Goal: Task Accomplishment & Management: Manage account settings

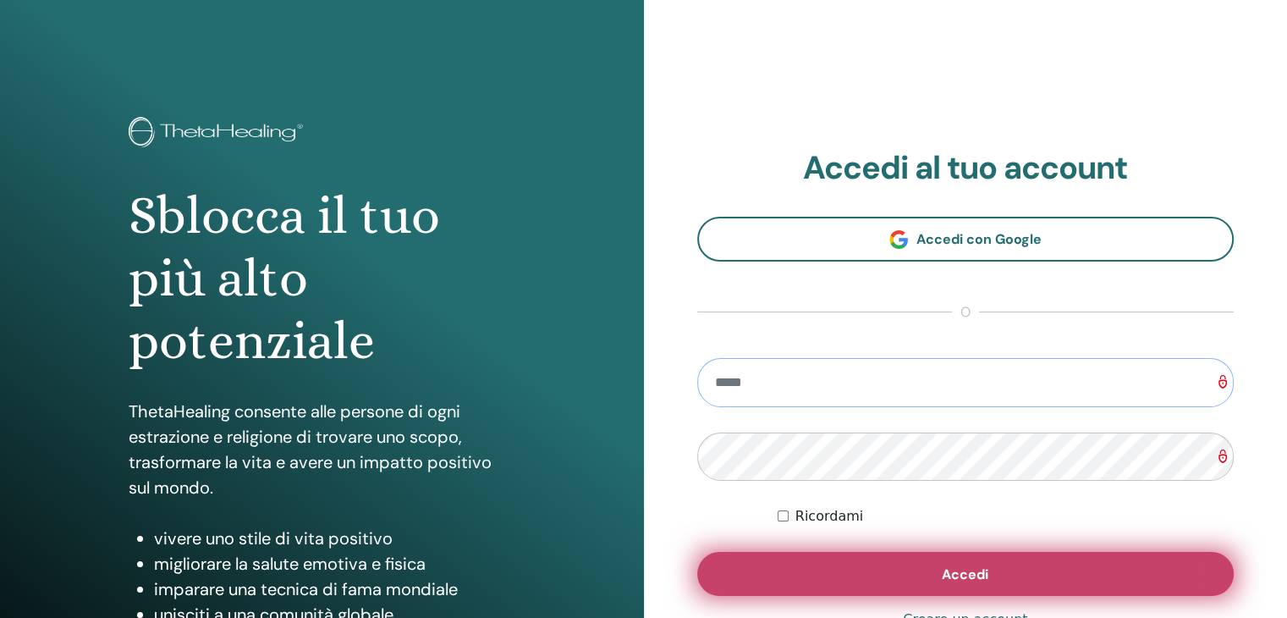
type input "**********"
click at [909, 563] on button "Accedi" at bounding box center [965, 574] width 537 height 44
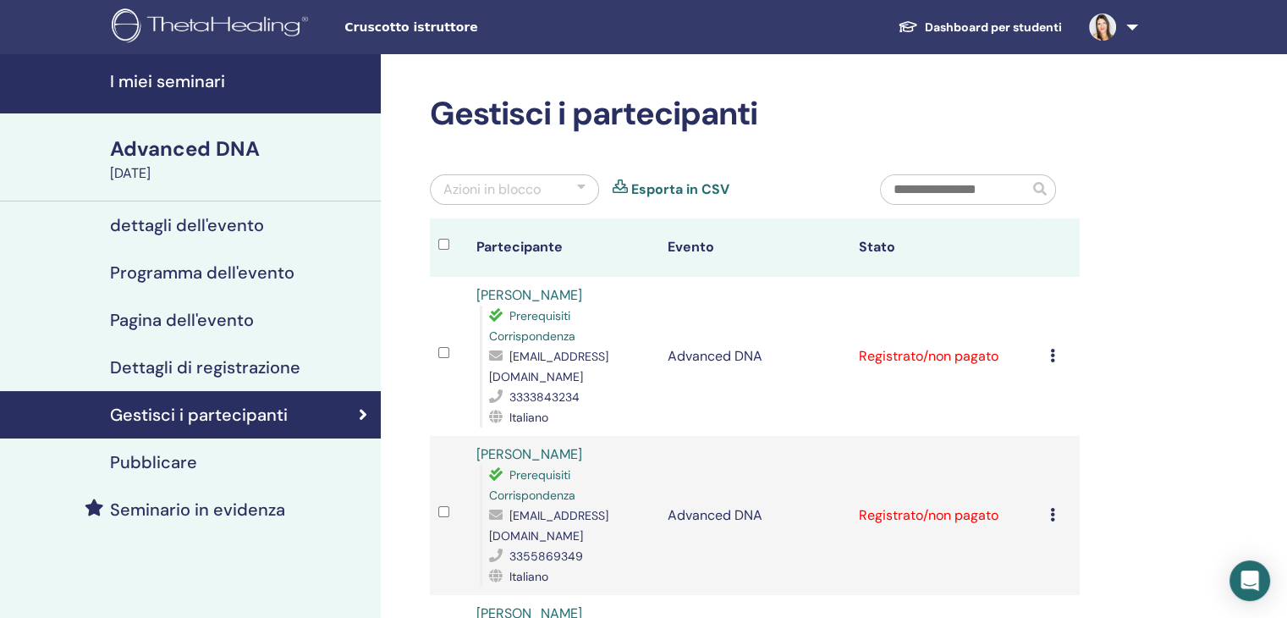
click at [237, 225] on h4 "dettagli dell'evento" at bounding box center [187, 225] width 154 height 20
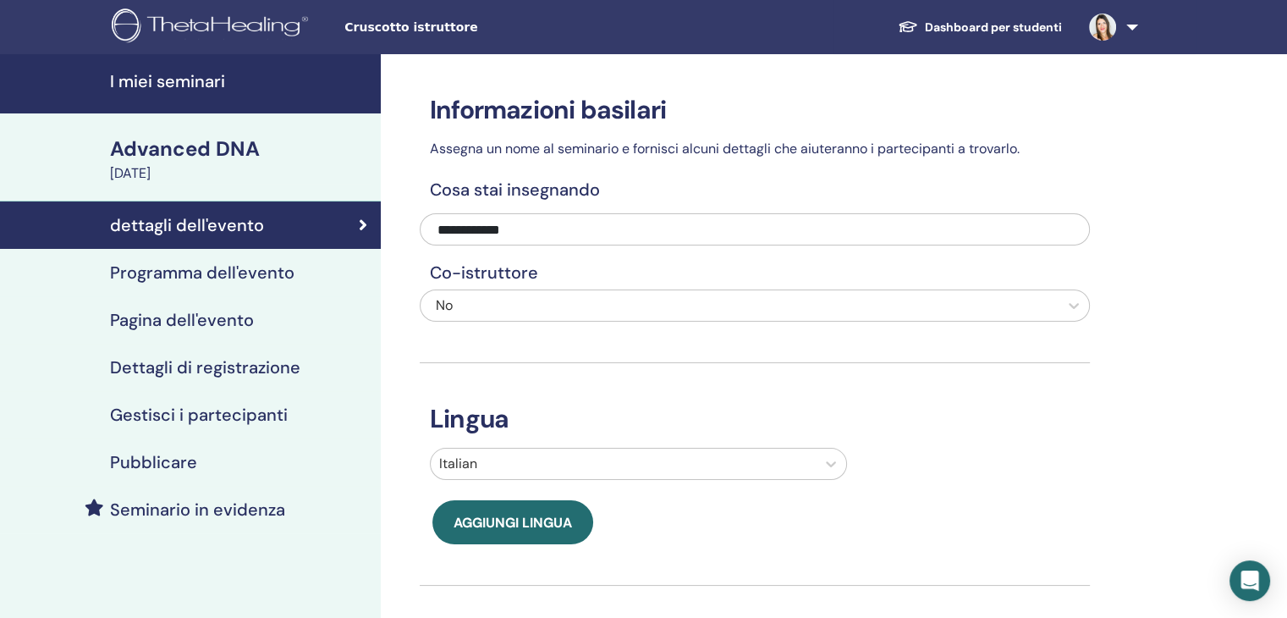
click at [168, 280] on h4 "Programma dell'evento" at bounding box center [202, 272] width 184 height 20
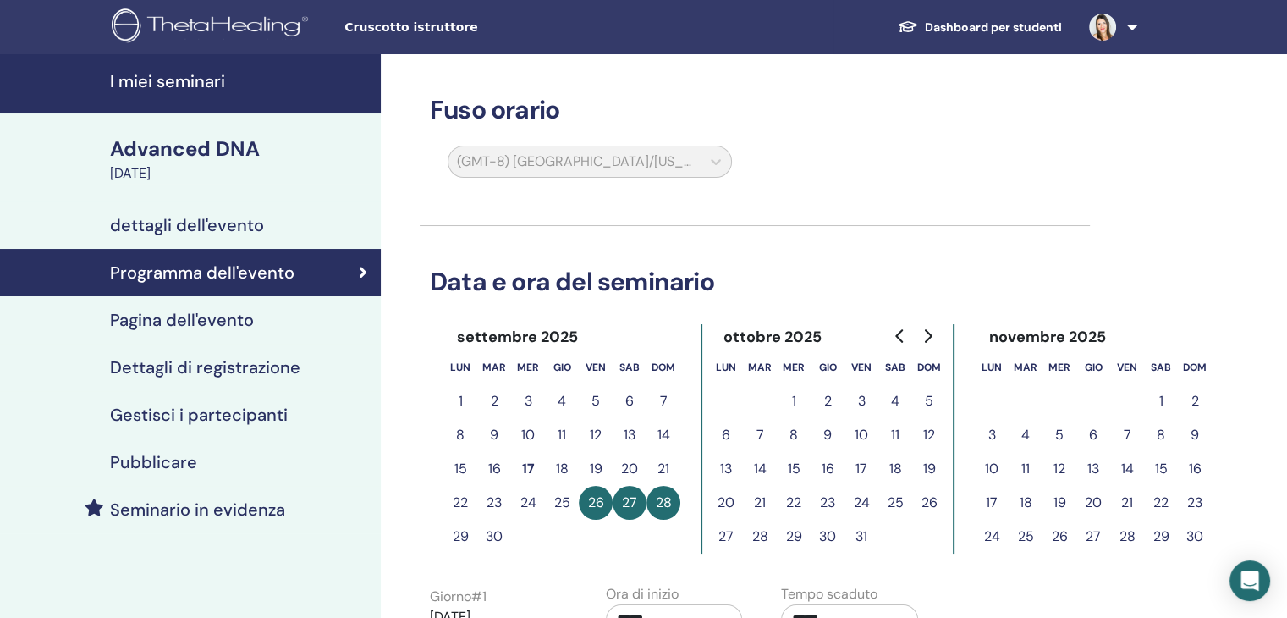
click at [203, 311] on h4 "Pagina dell'evento" at bounding box center [182, 320] width 144 height 20
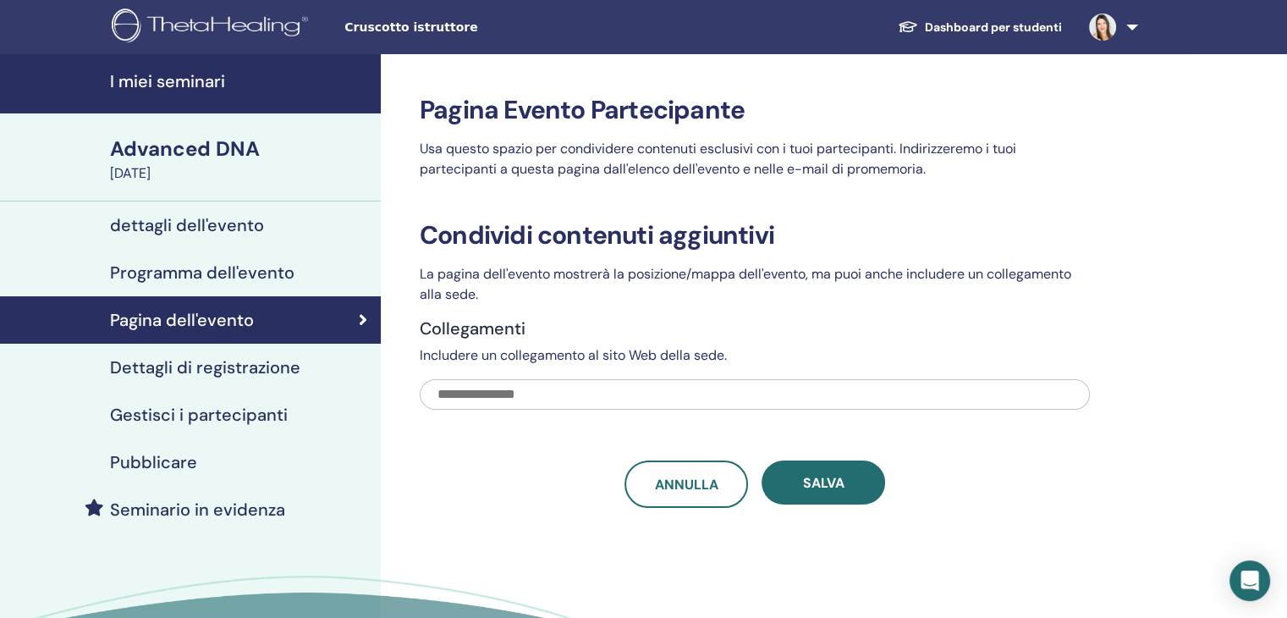
click at [273, 377] on h4 "Dettagli di registrazione" at bounding box center [205, 367] width 190 height 20
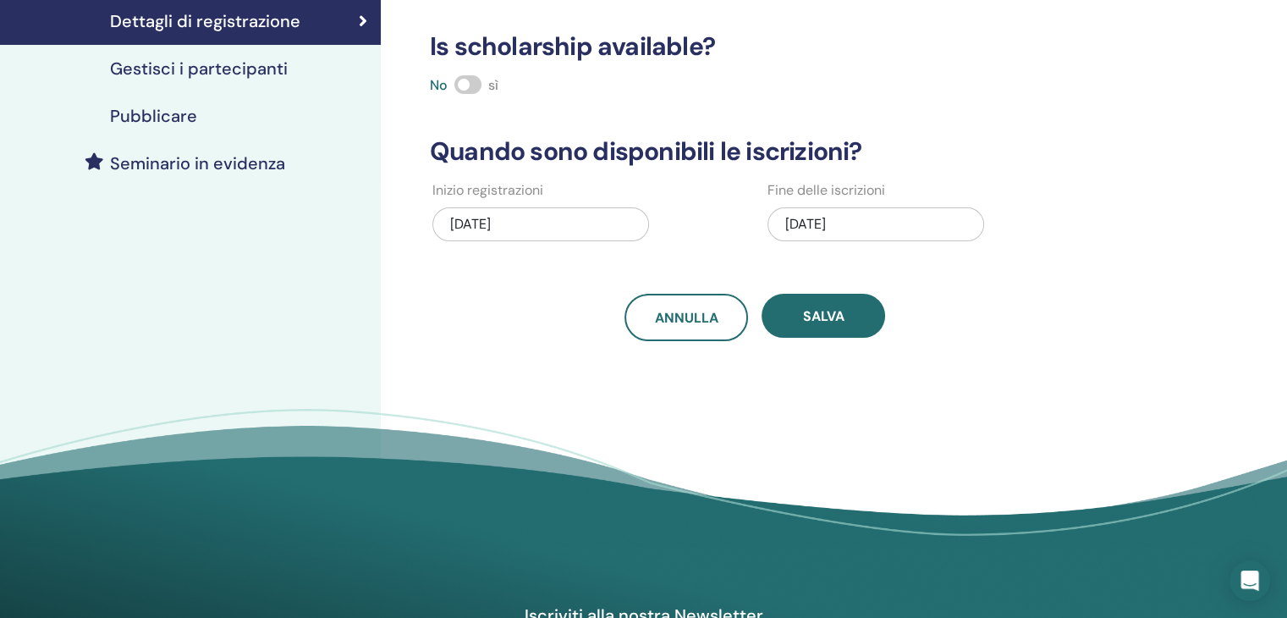
scroll to position [169, 0]
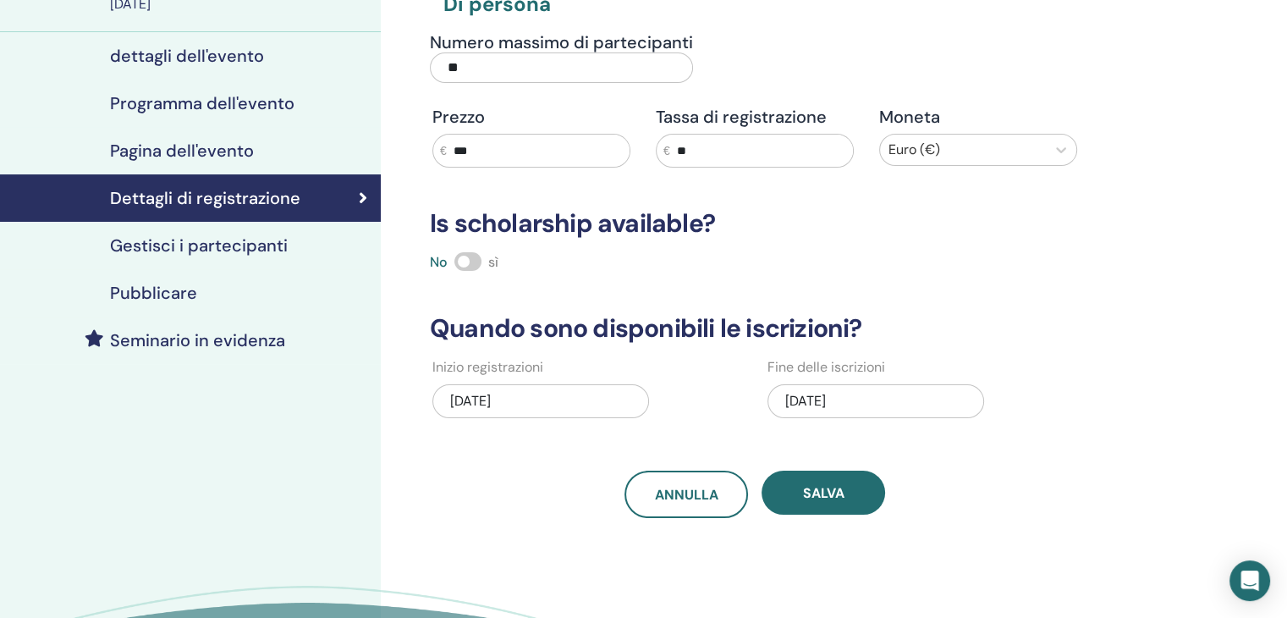
click at [230, 251] on h4 "Gestisci i partecipanti" at bounding box center [199, 245] width 178 height 20
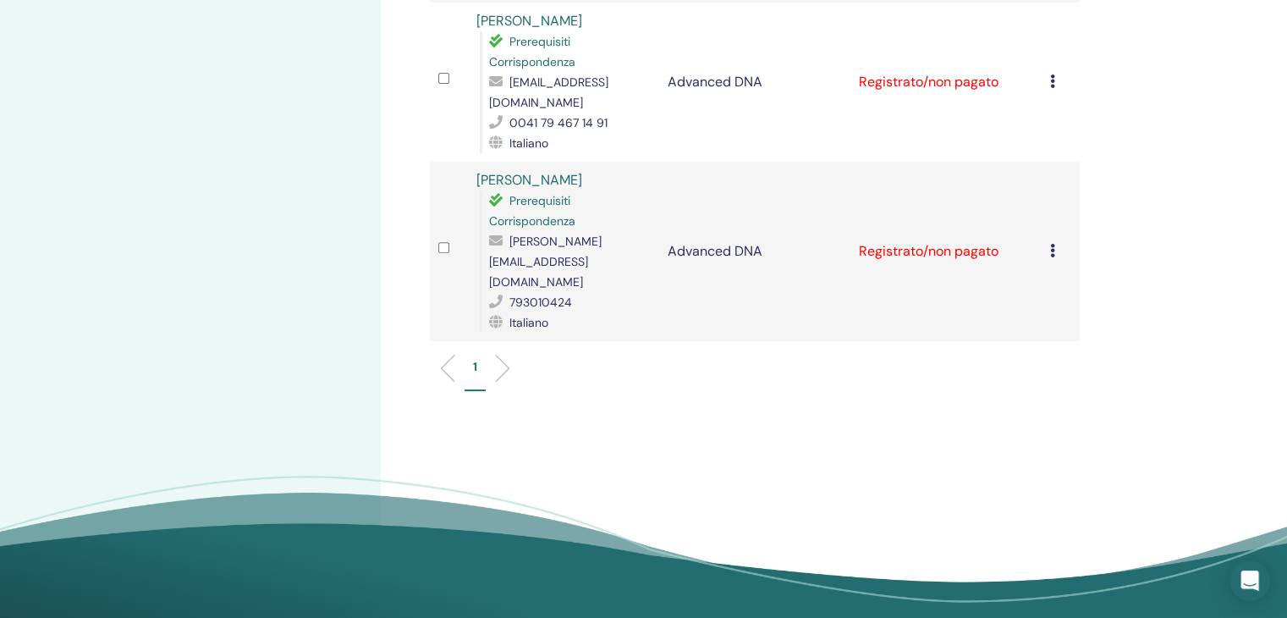
scroll to position [169, 0]
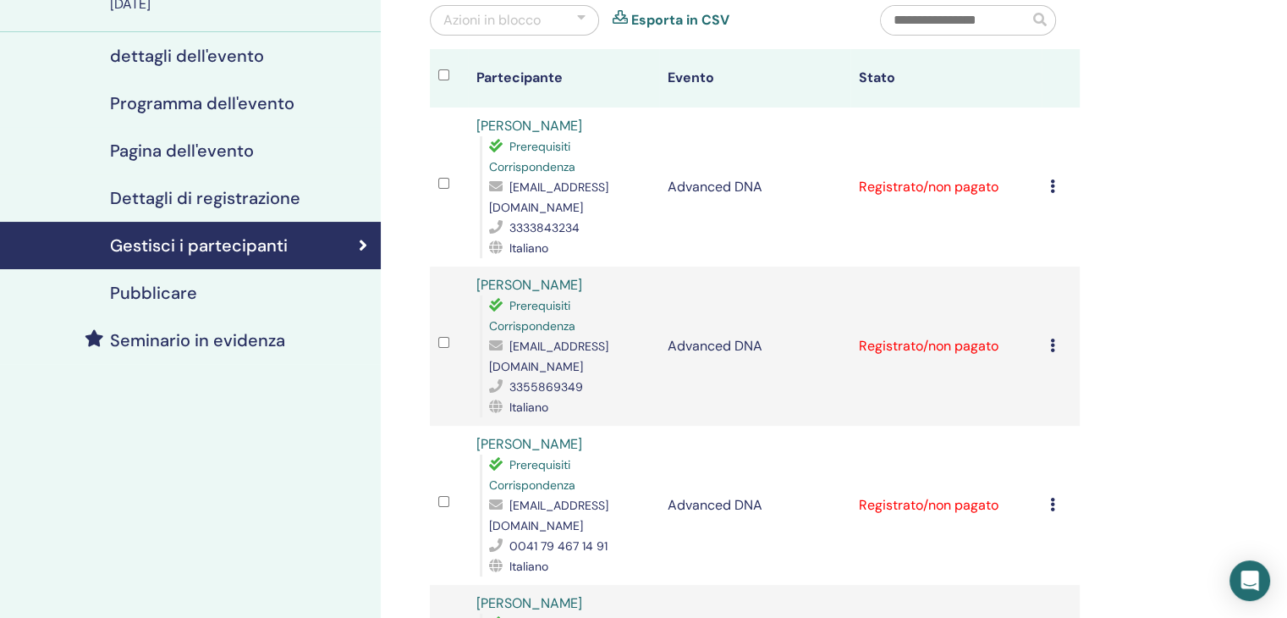
click at [173, 289] on h4 "Pubblicare" at bounding box center [153, 293] width 87 height 20
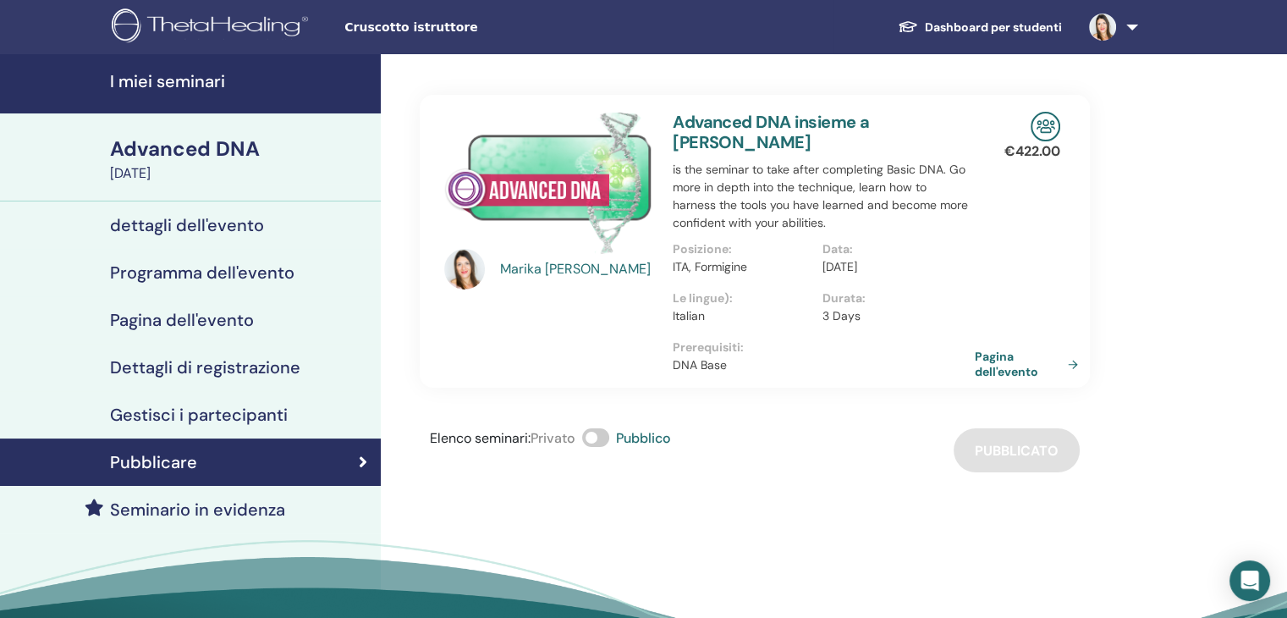
click at [998, 357] on link "Pagina dell'evento" at bounding box center [1030, 364] width 110 height 30
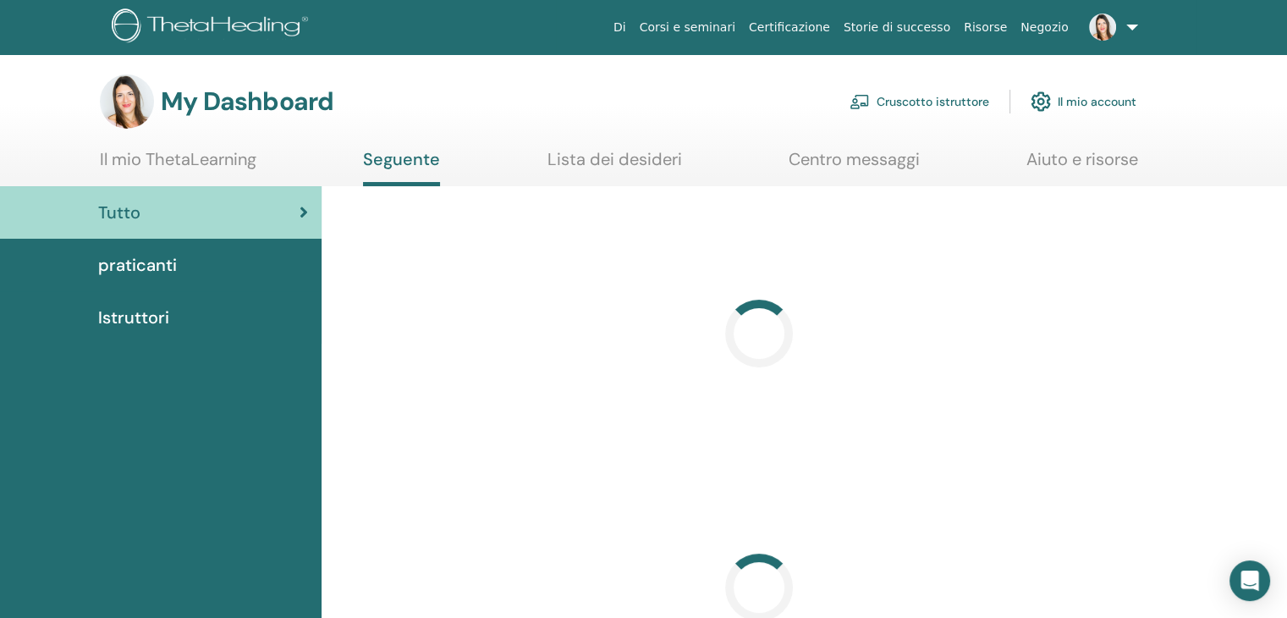
click at [914, 101] on link "Cruscotto istruttore" at bounding box center [920, 101] width 140 height 37
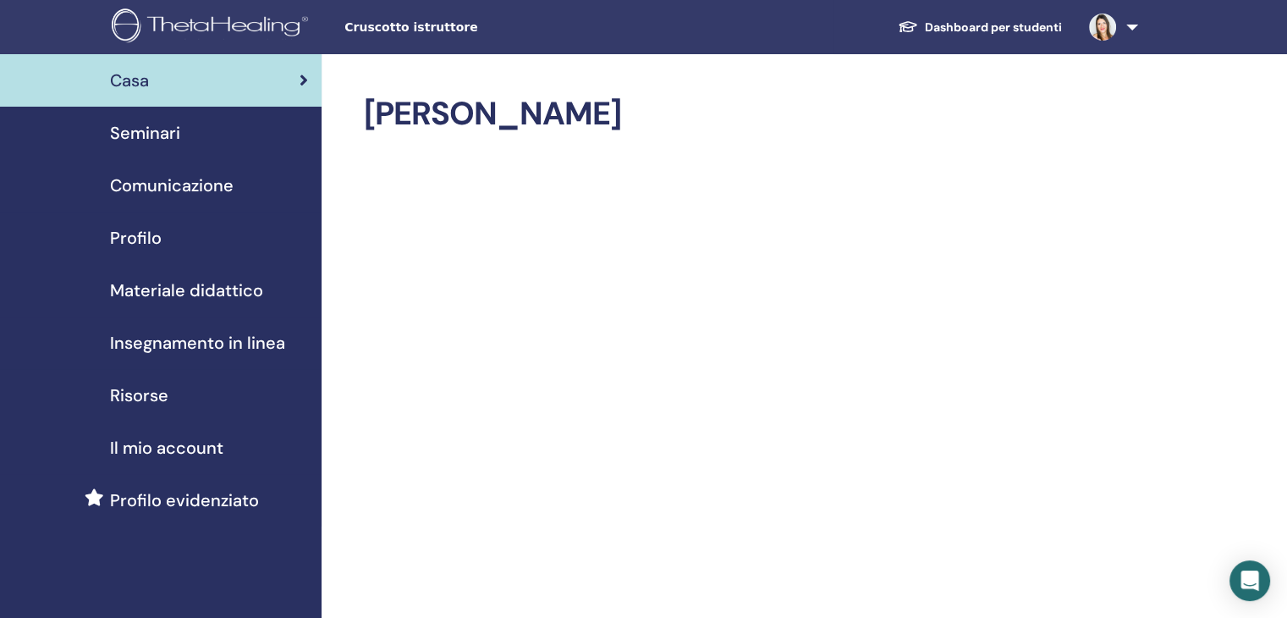
click at [157, 129] on span "Seminari" at bounding box center [145, 132] width 70 height 25
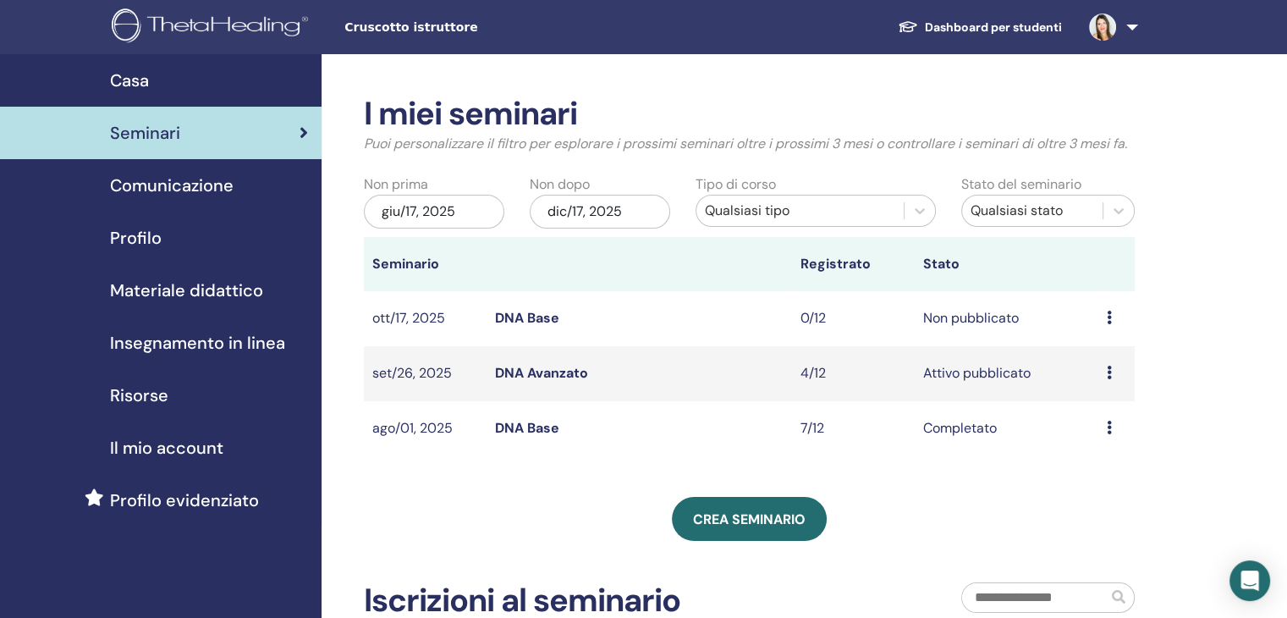
click at [513, 368] on link "DNA Avanzato" at bounding box center [541, 373] width 93 height 18
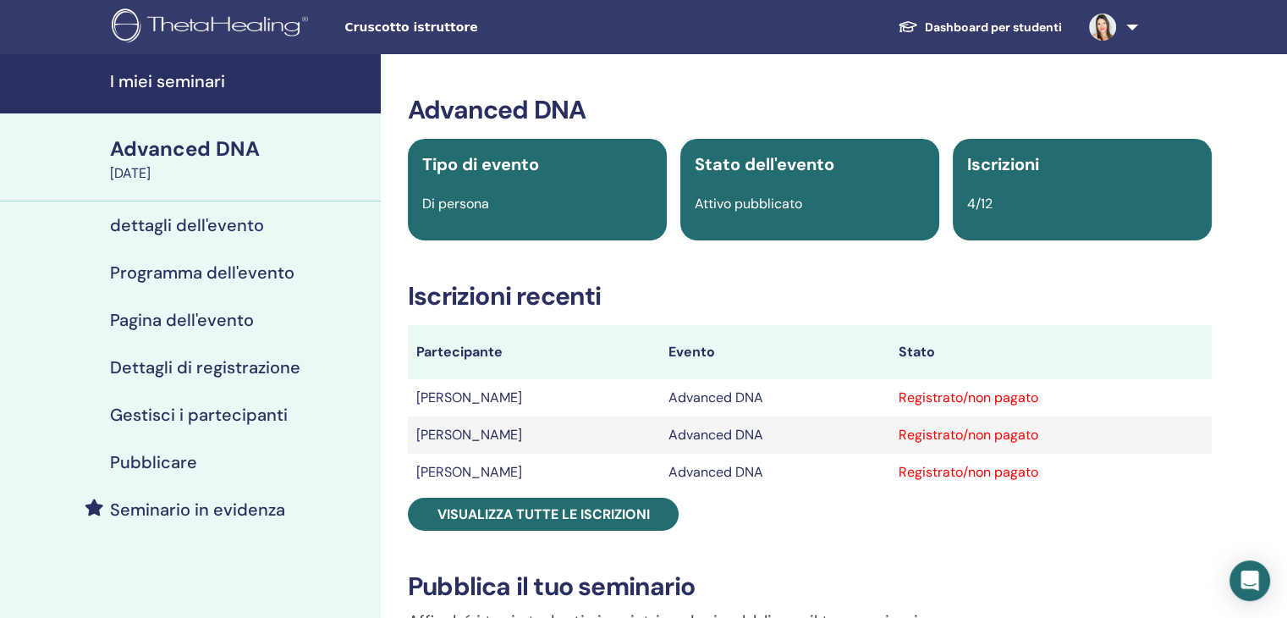
scroll to position [85, 0]
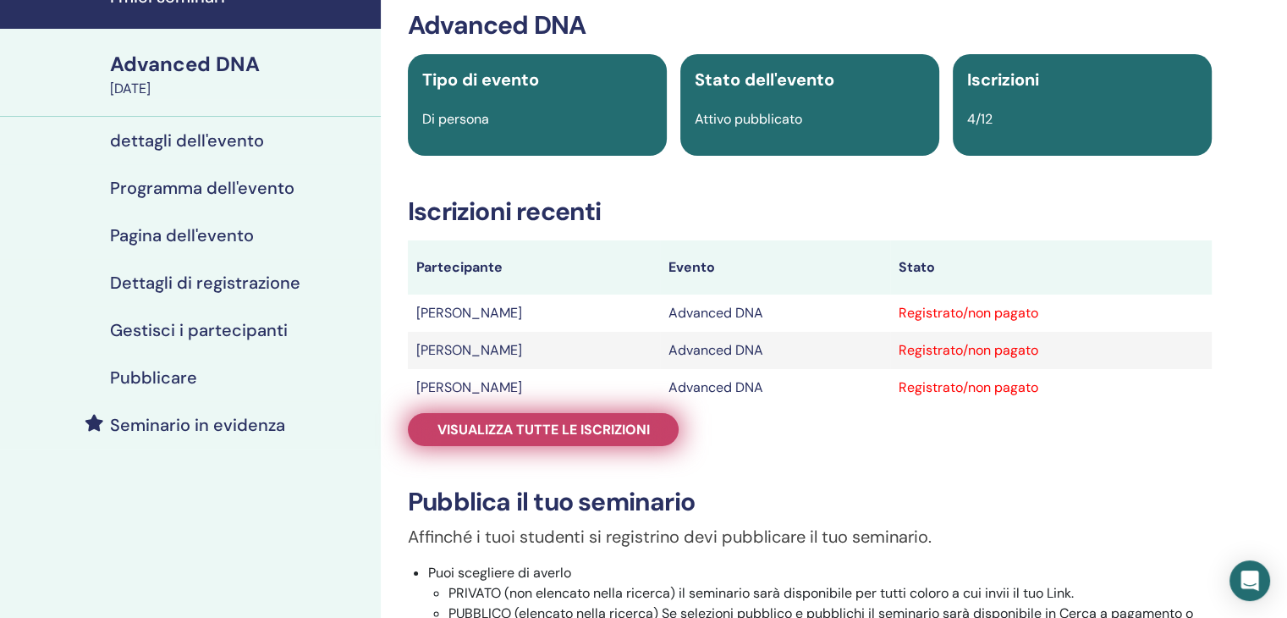
click at [509, 434] on span "Visualizza tutte le iscrizioni" at bounding box center [544, 430] width 212 height 18
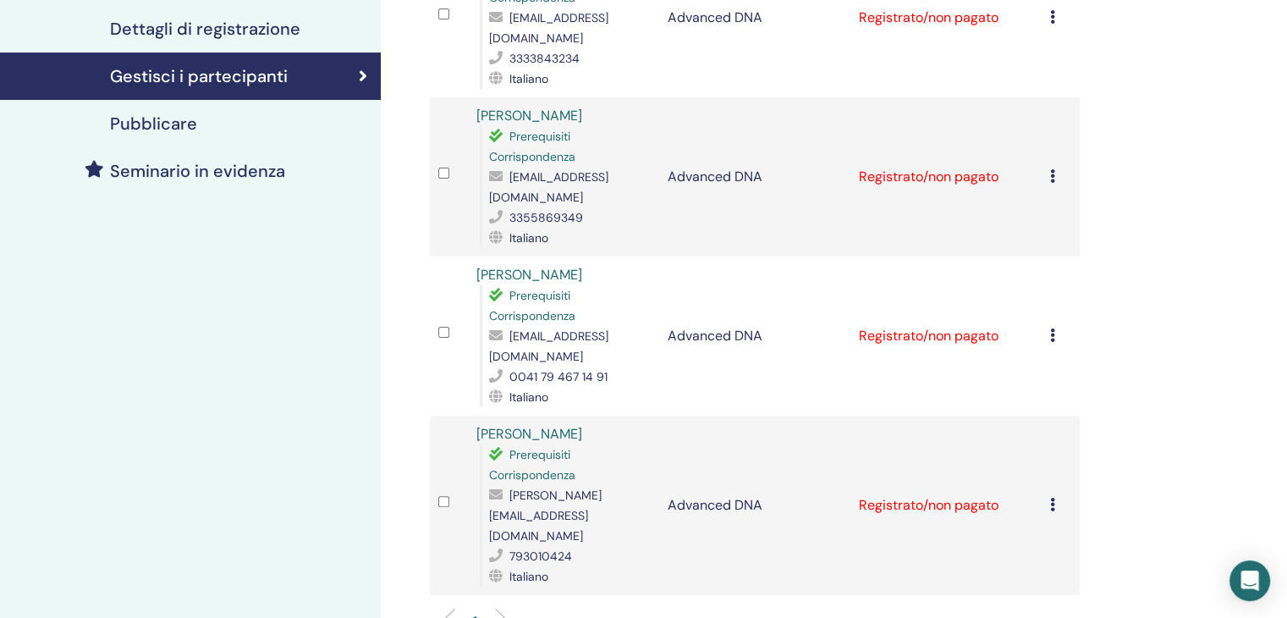
scroll to position [592, 0]
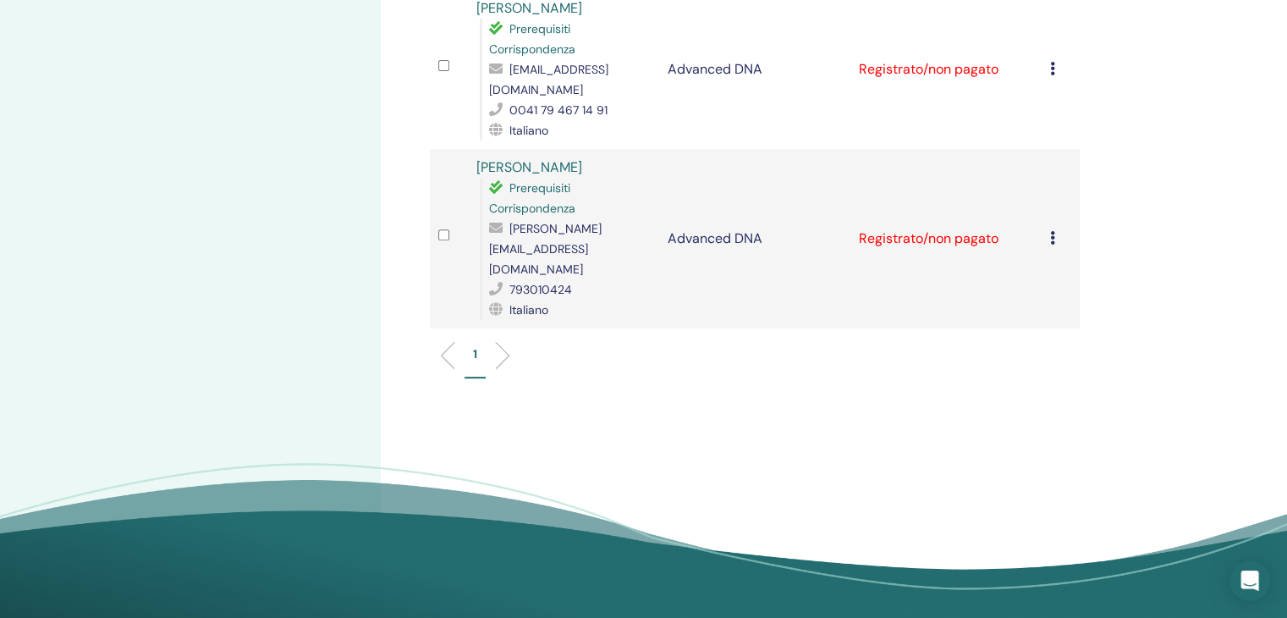
scroll to position [169, 0]
